Goal: Communication & Community: Share content

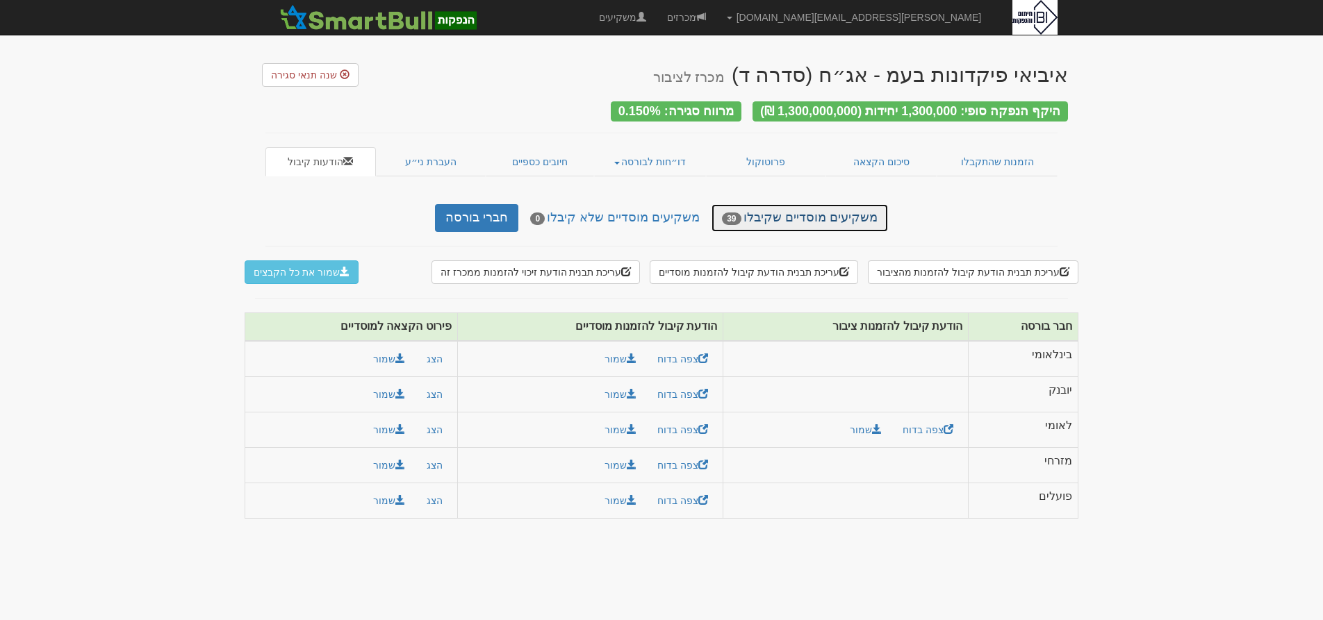
click at [770, 211] on link "משקיעים מוסדיים שקיבלו 39" at bounding box center [799, 218] width 176 height 28
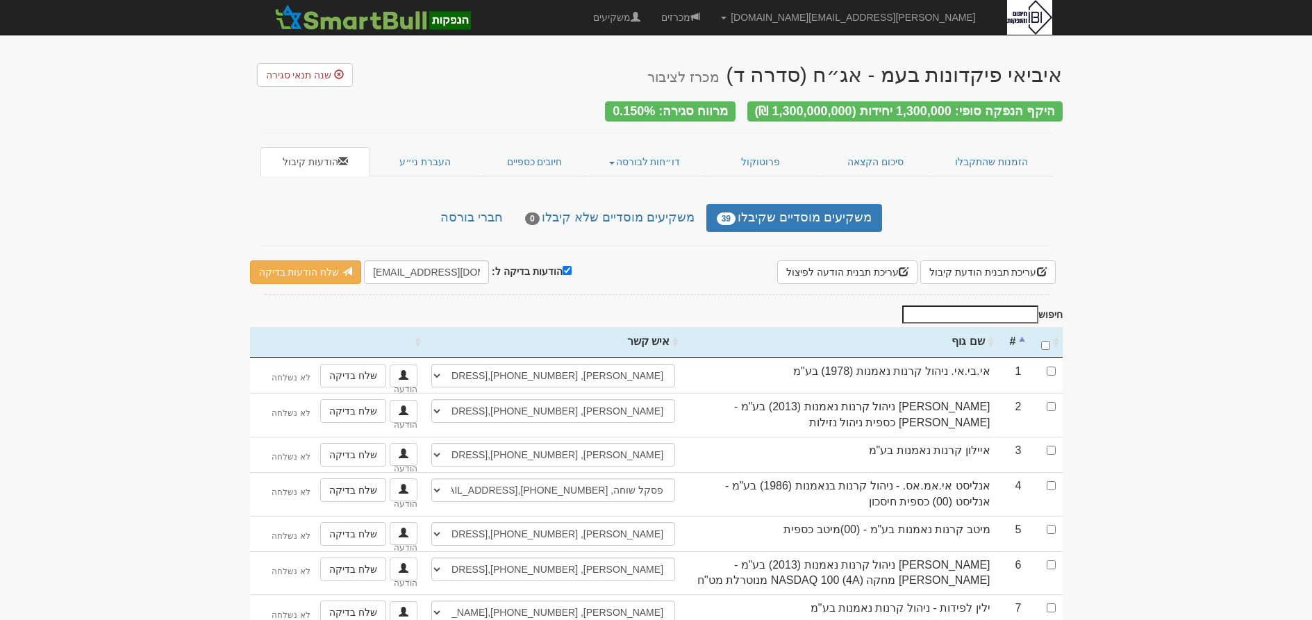
click at [1042, 345] on th "\a : activate to sort column ascending" at bounding box center [1046, 342] width 34 height 31
click at [1048, 341] on input "\a : activate to sort column descending" at bounding box center [1045, 345] width 9 height 9
checkbox input "true"
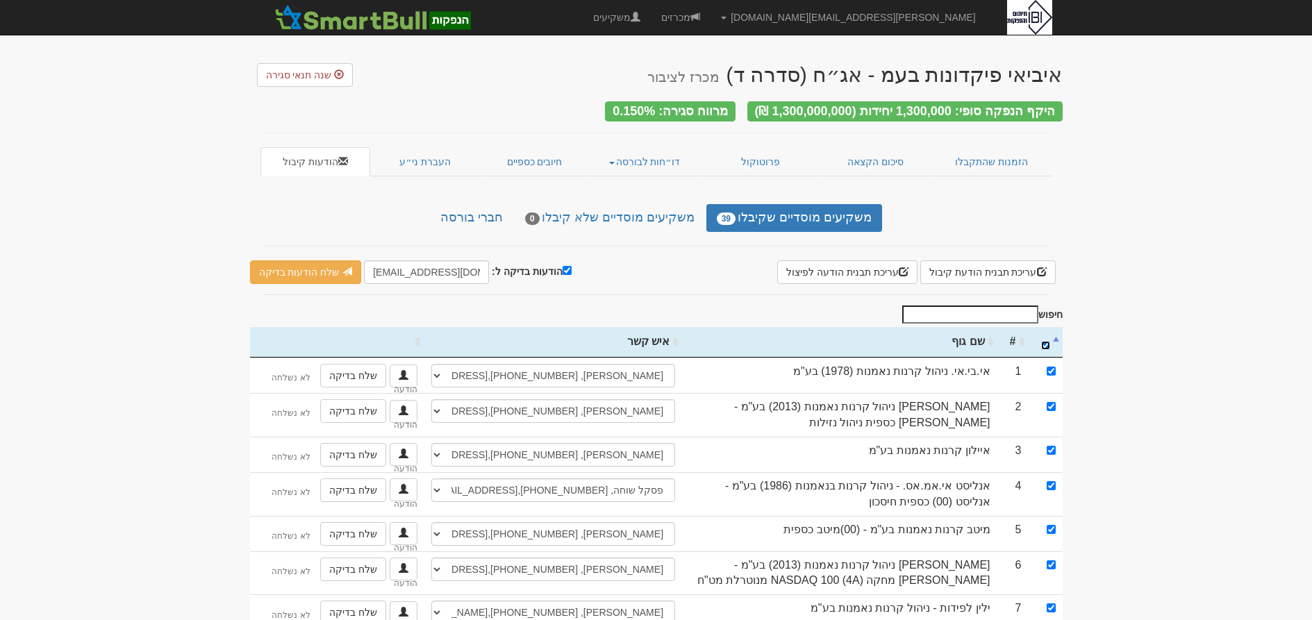
checkbox input "true"
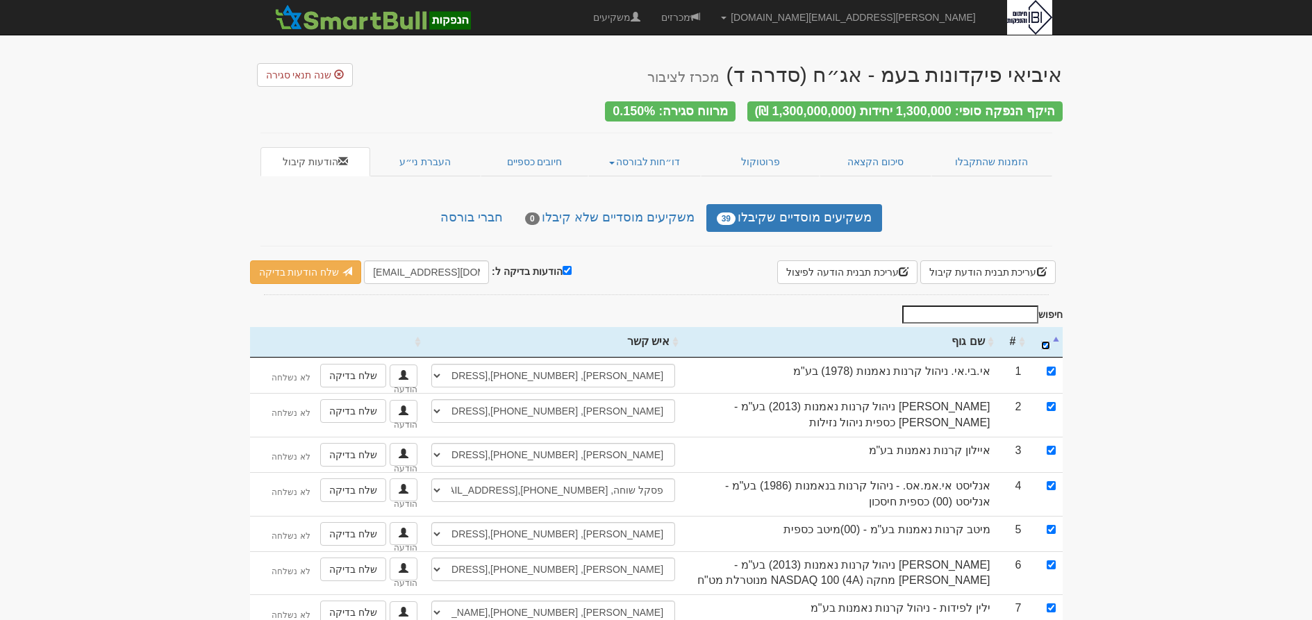
checkbox input "true"
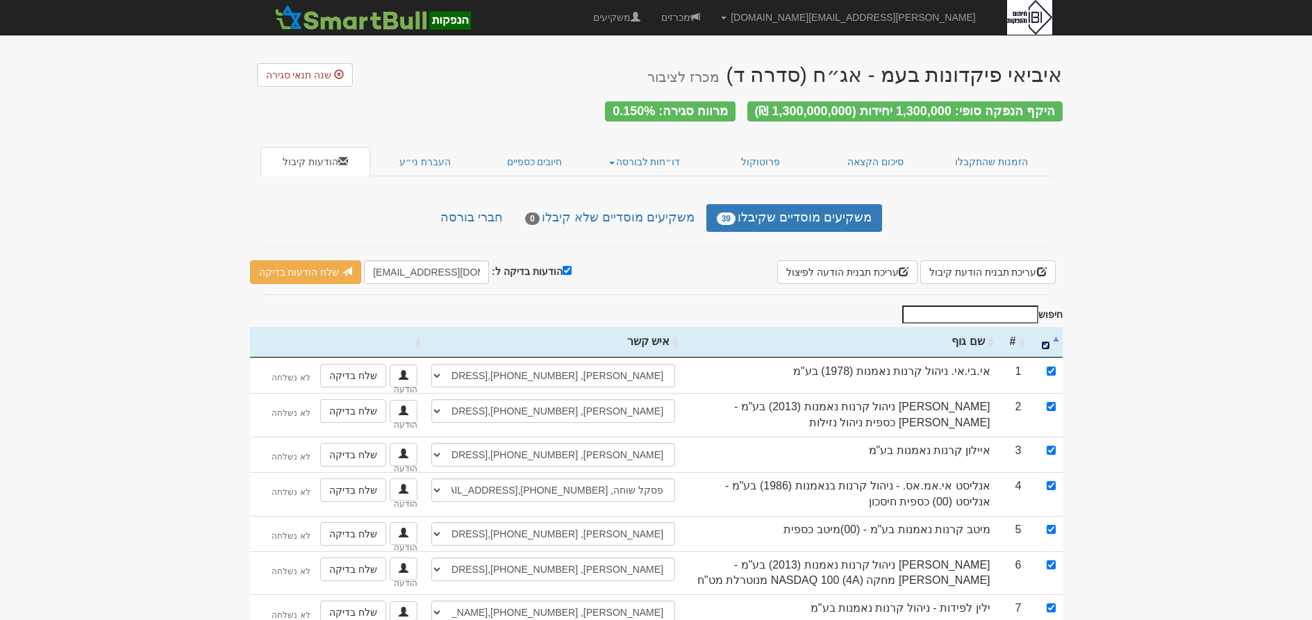
checkbox input "true"
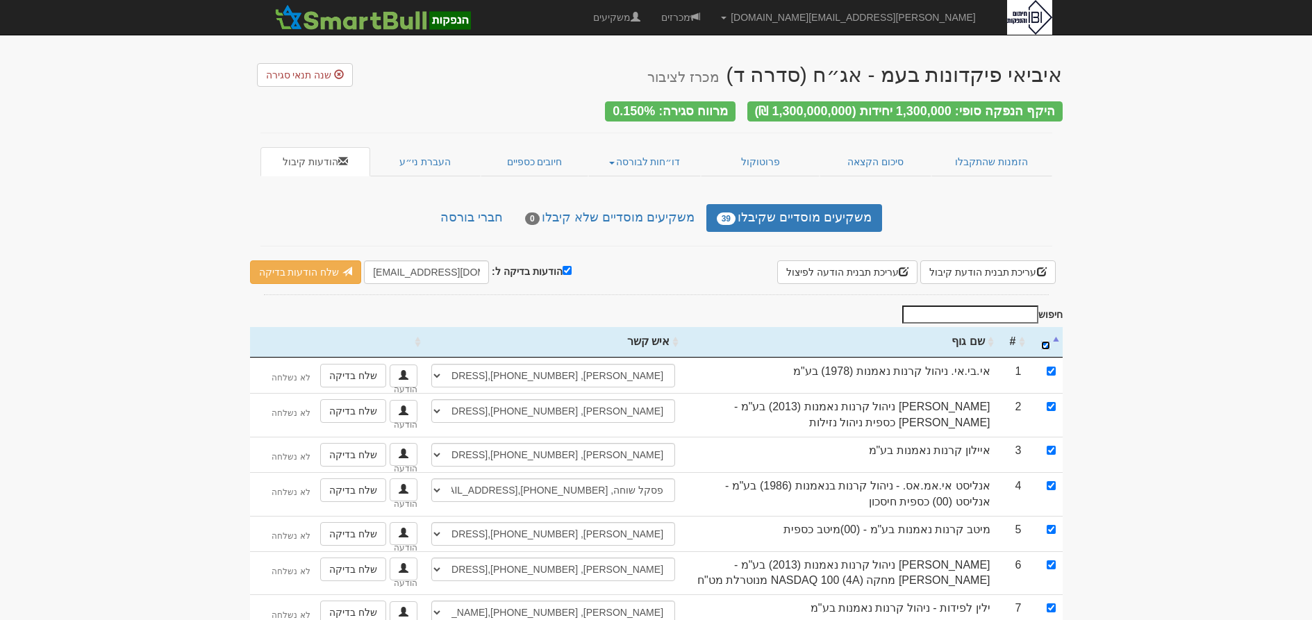
checkbox input "true"
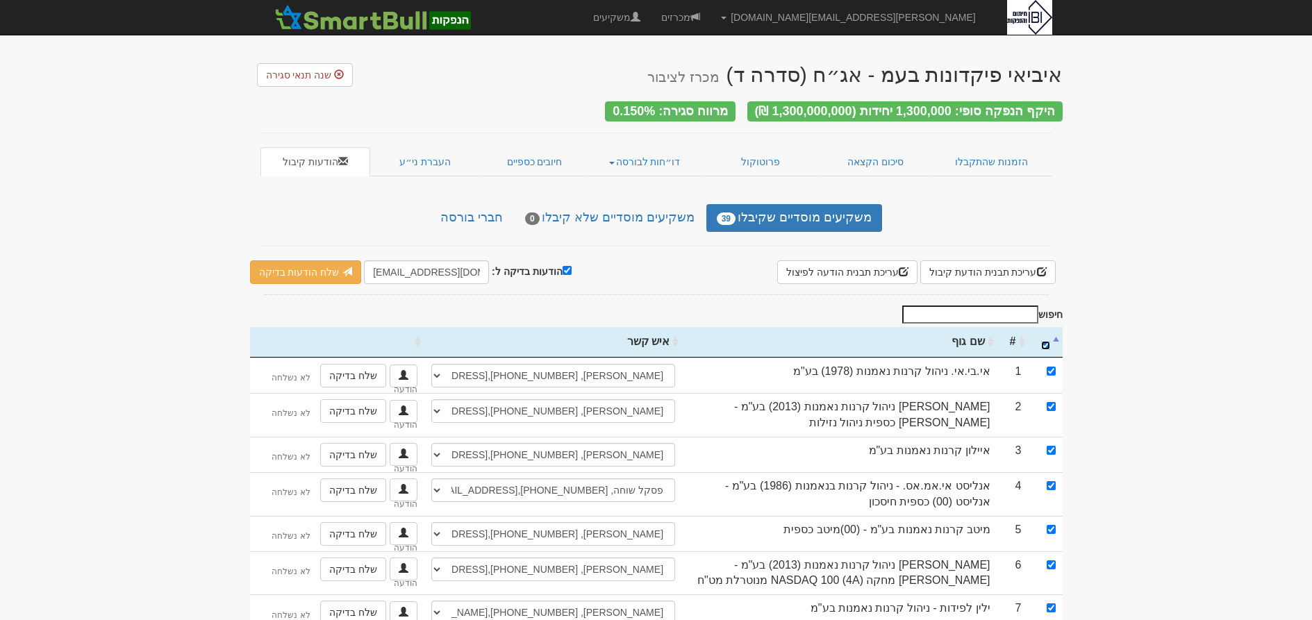
checkbox input "true"
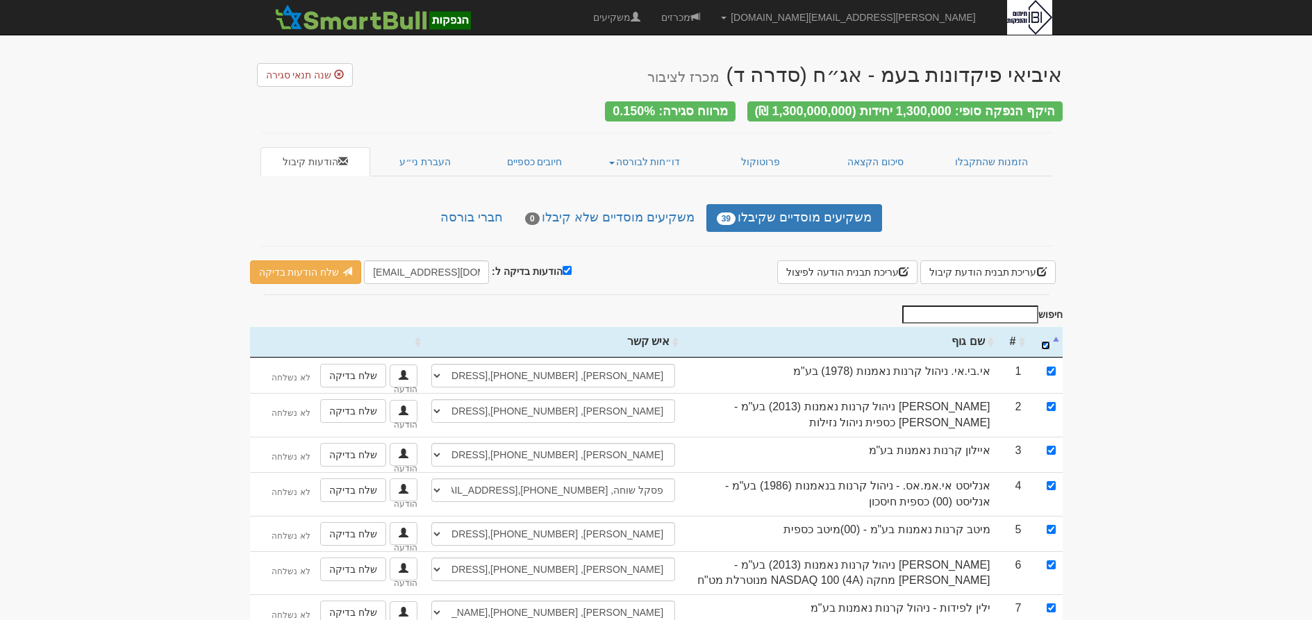
checkbox input "true"
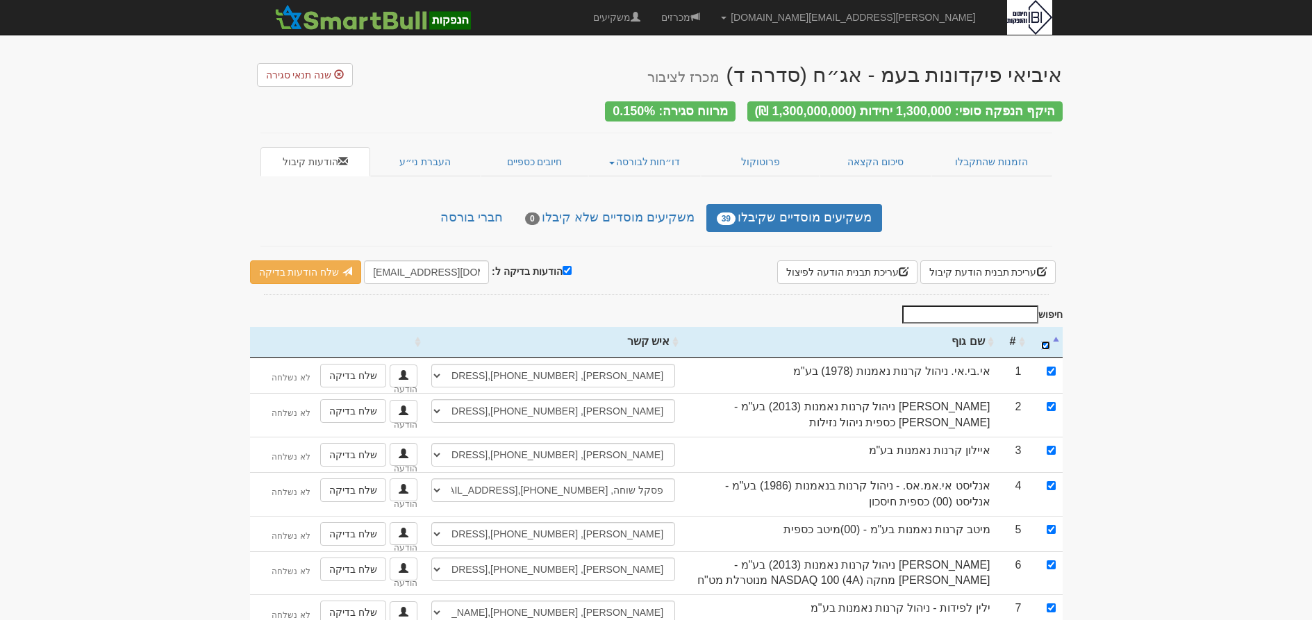
checkbox input "true"
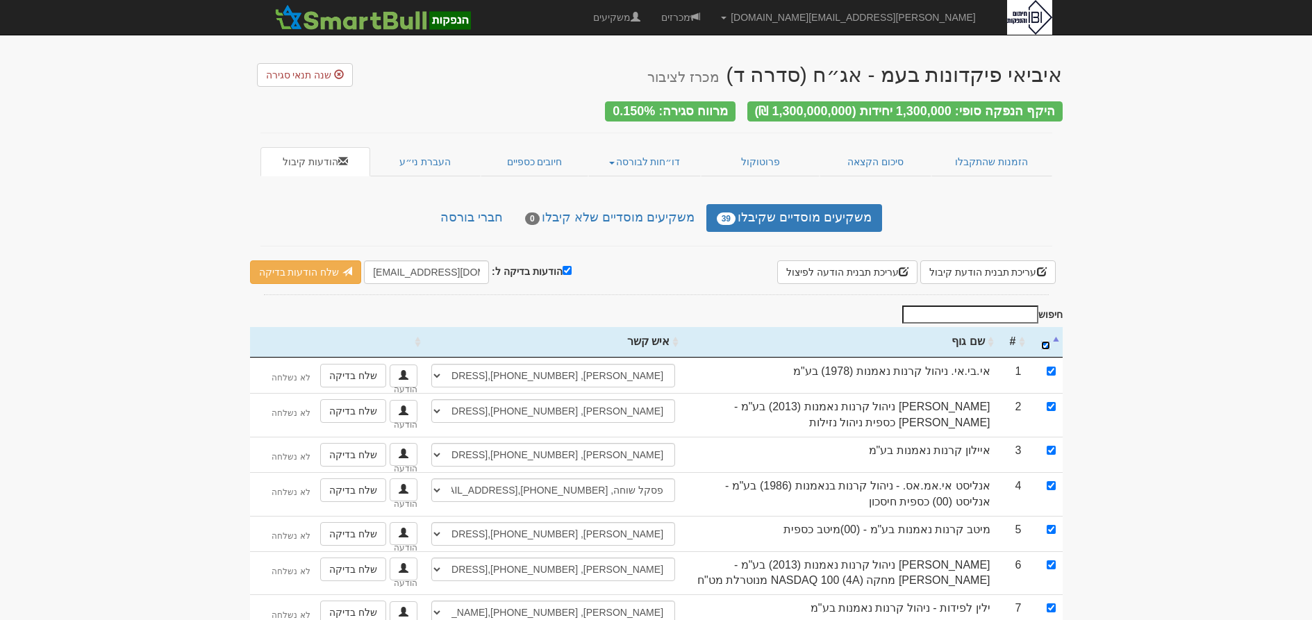
checkbox input "true"
click at [565, 266] on input "הודעות בדיקה ל:" at bounding box center [567, 270] width 9 height 9
checkbox input "false"
click at [323, 274] on link "שלח הודעות למשקיעים" at bounding box center [314, 273] width 129 height 24
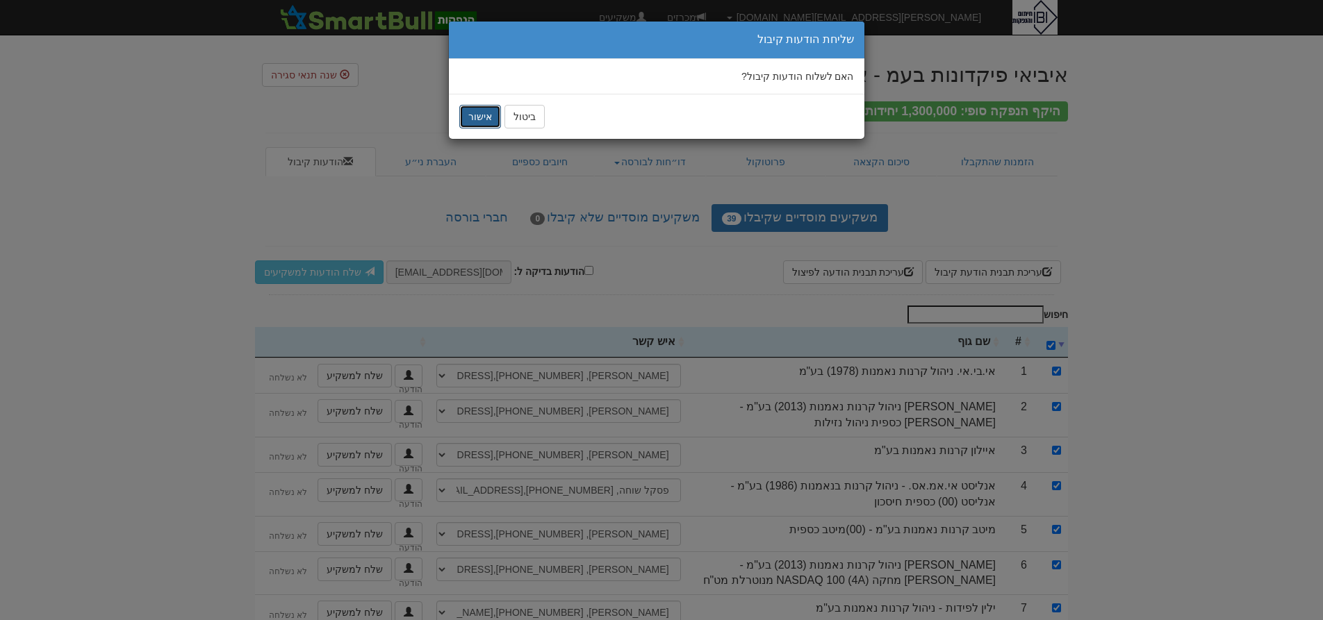
click at [477, 119] on button "אישור" at bounding box center [480, 117] width 42 height 24
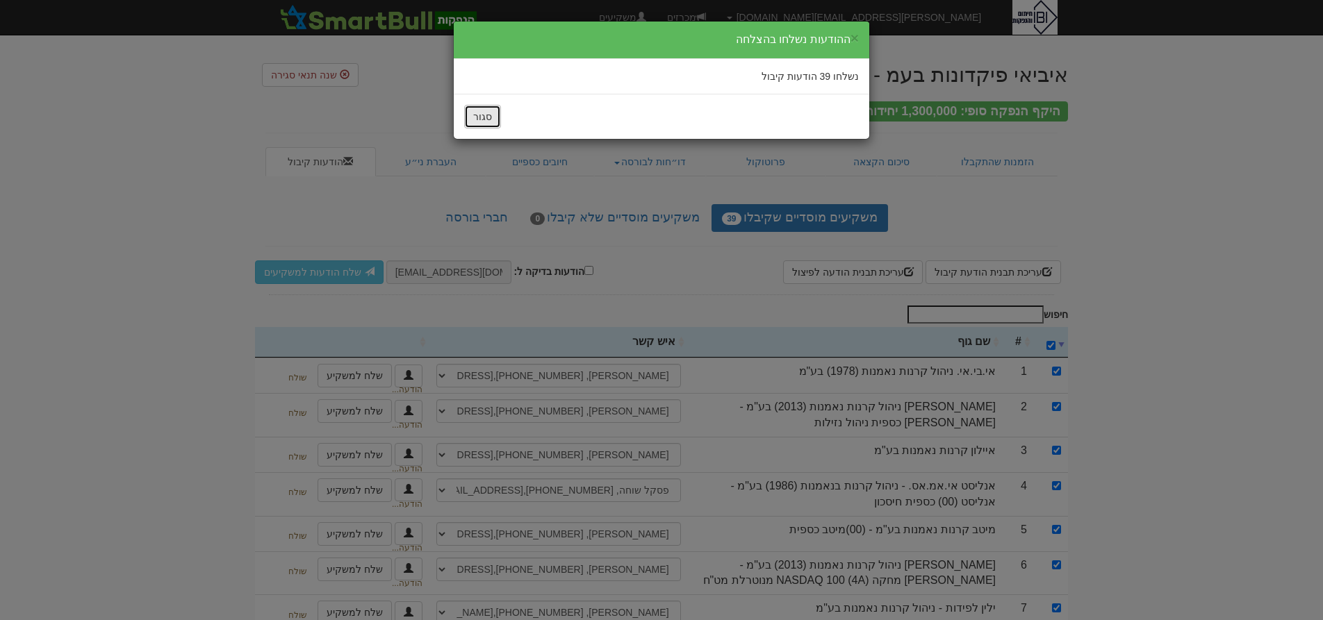
click at [472, 117] on button "סגור" at bounding box center [482, 117] width 37 height 24
